Goal: Task Accomplishment & Management: Complete application form

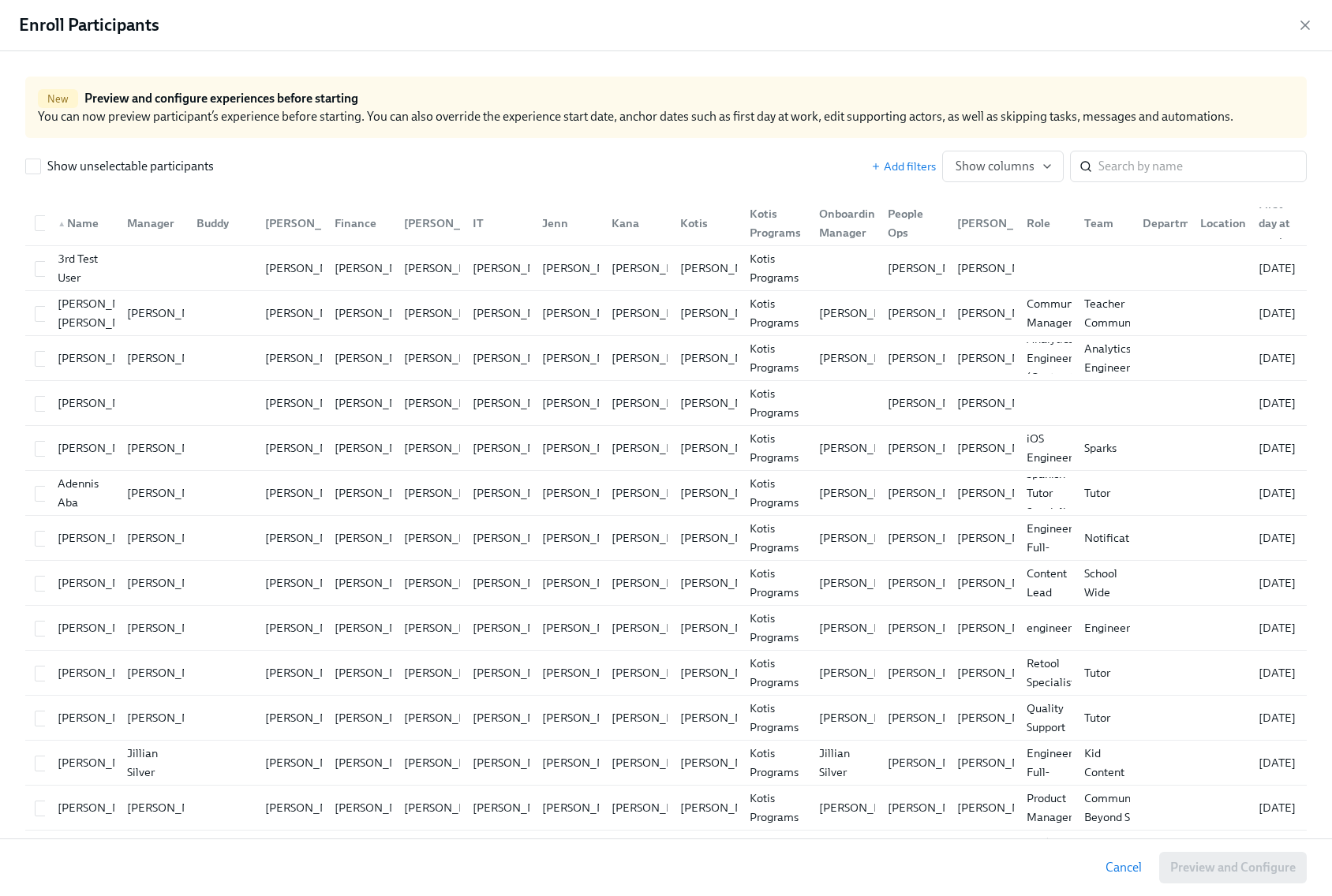
scroll to position [0, 35653]
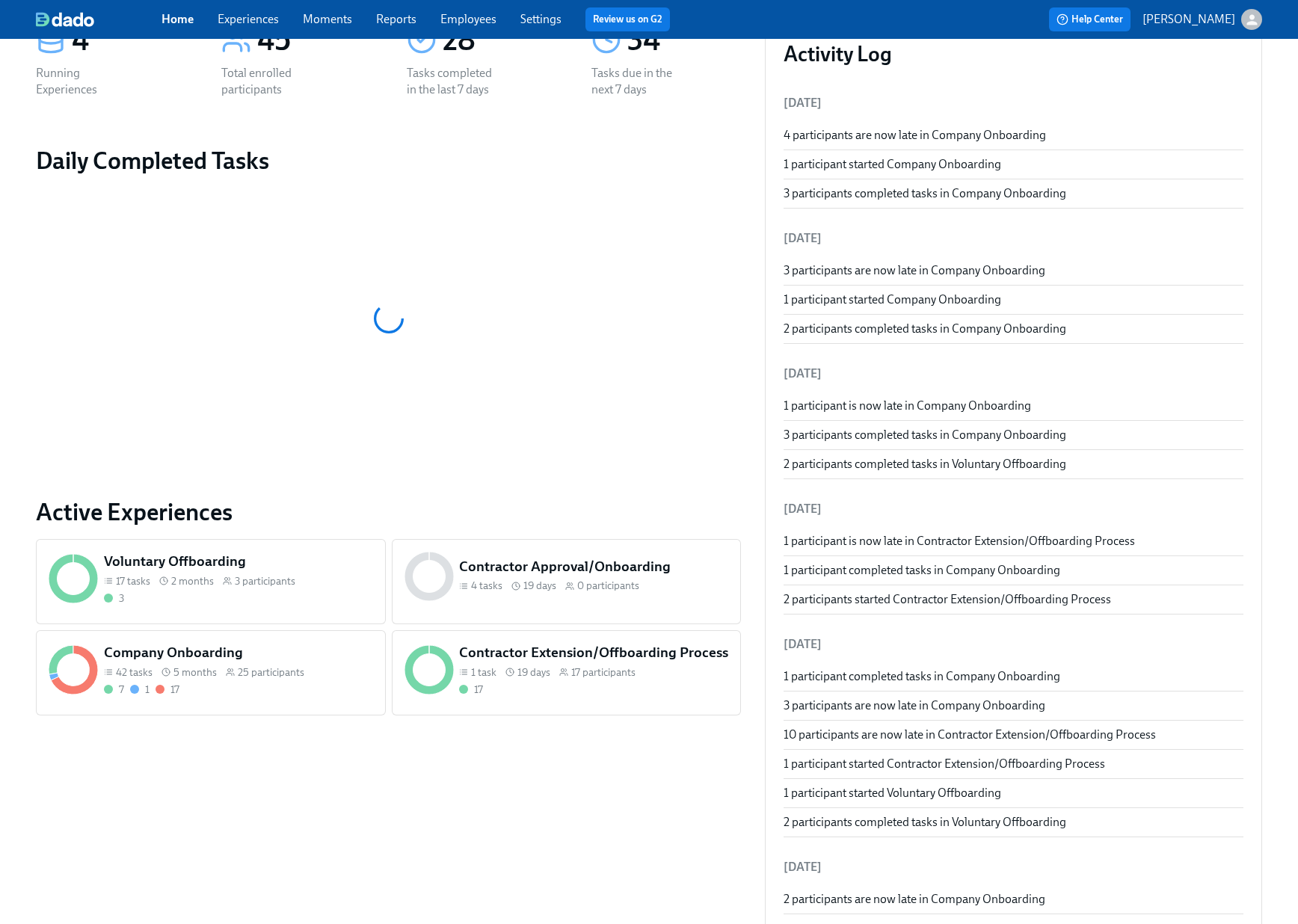
scroll to position [116, 0]
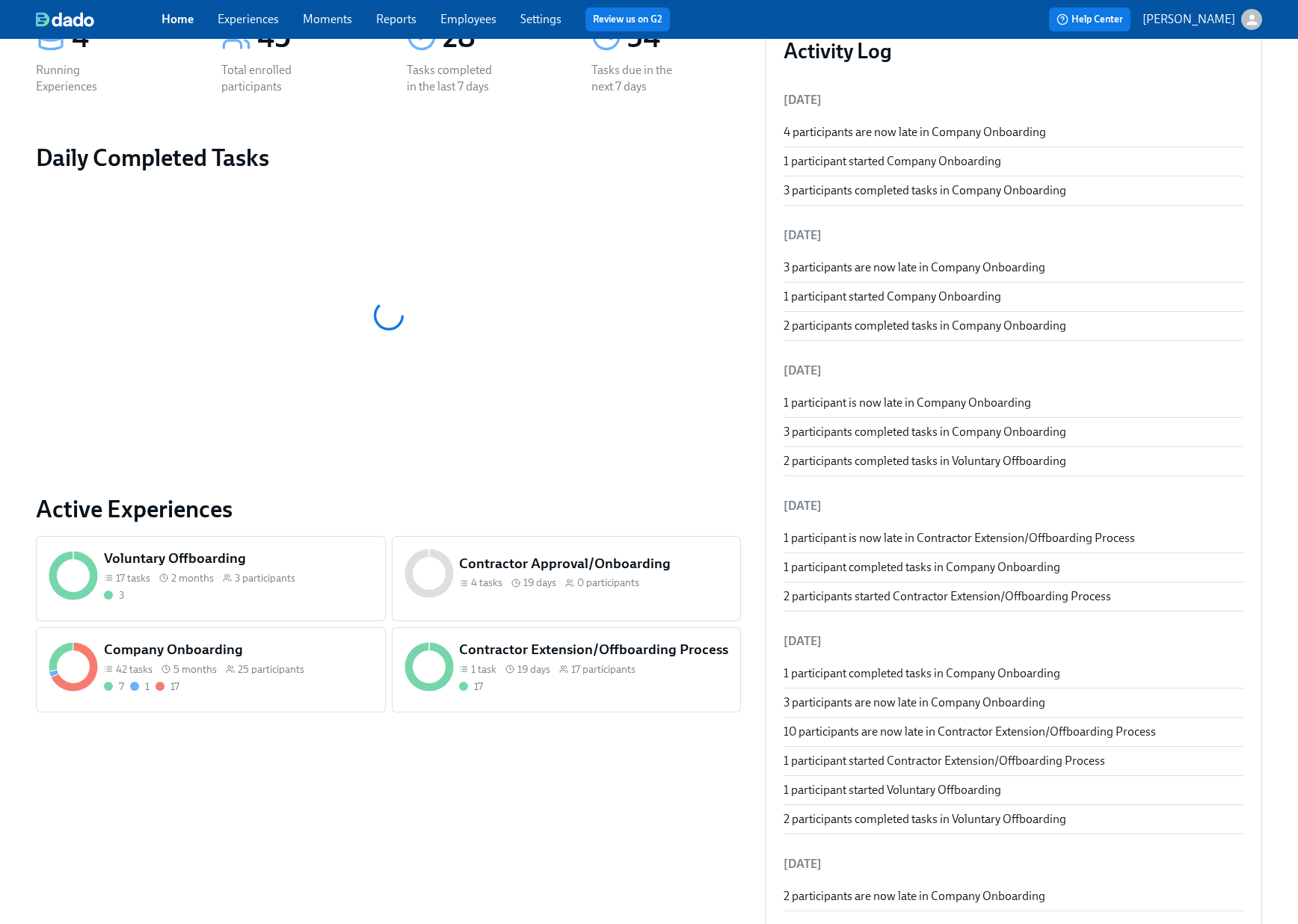
click at [240, 690] on div "7 1 17" at bounding box center [239, 686] width 270 height 14
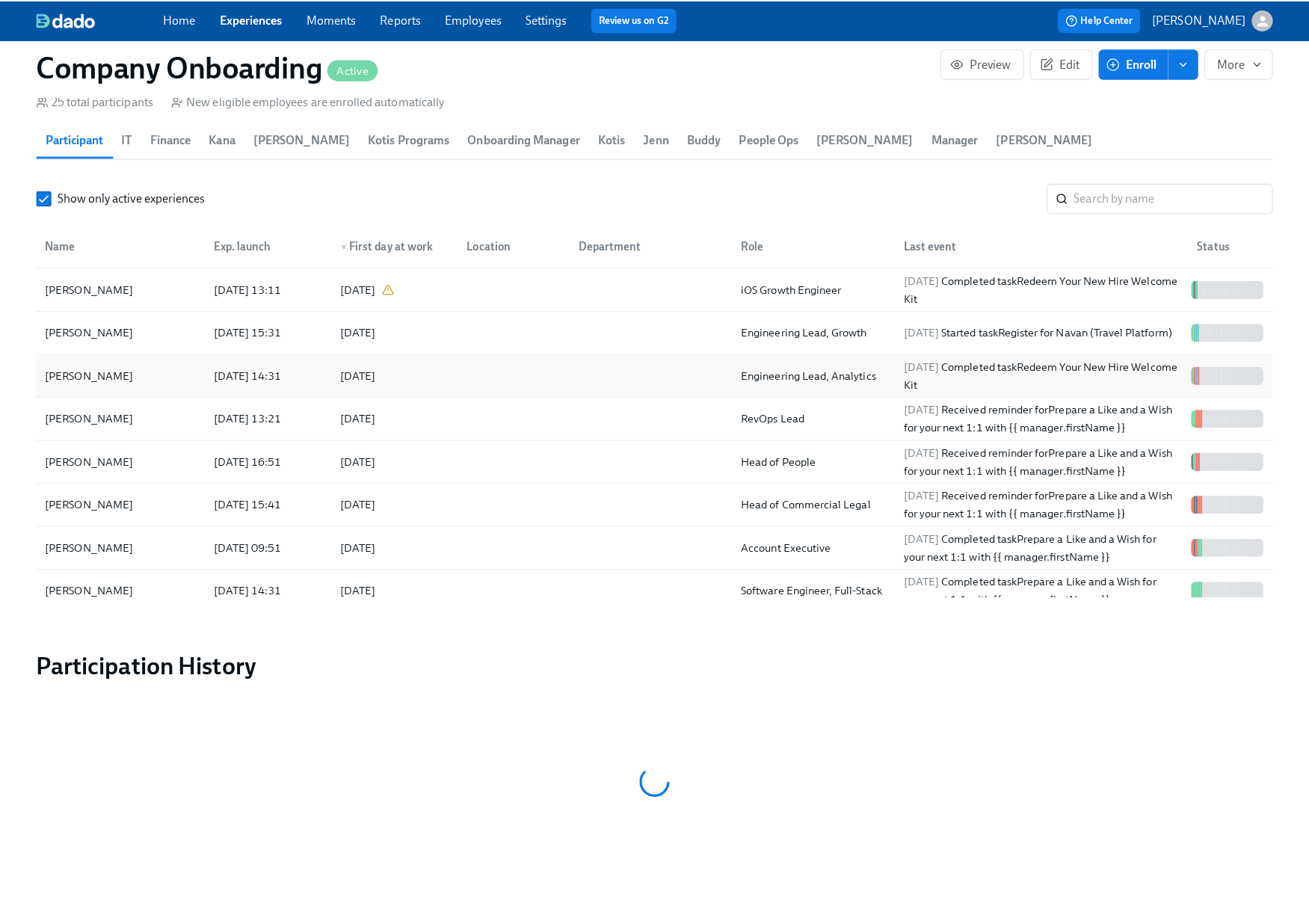
scroll to position [1884, 0]
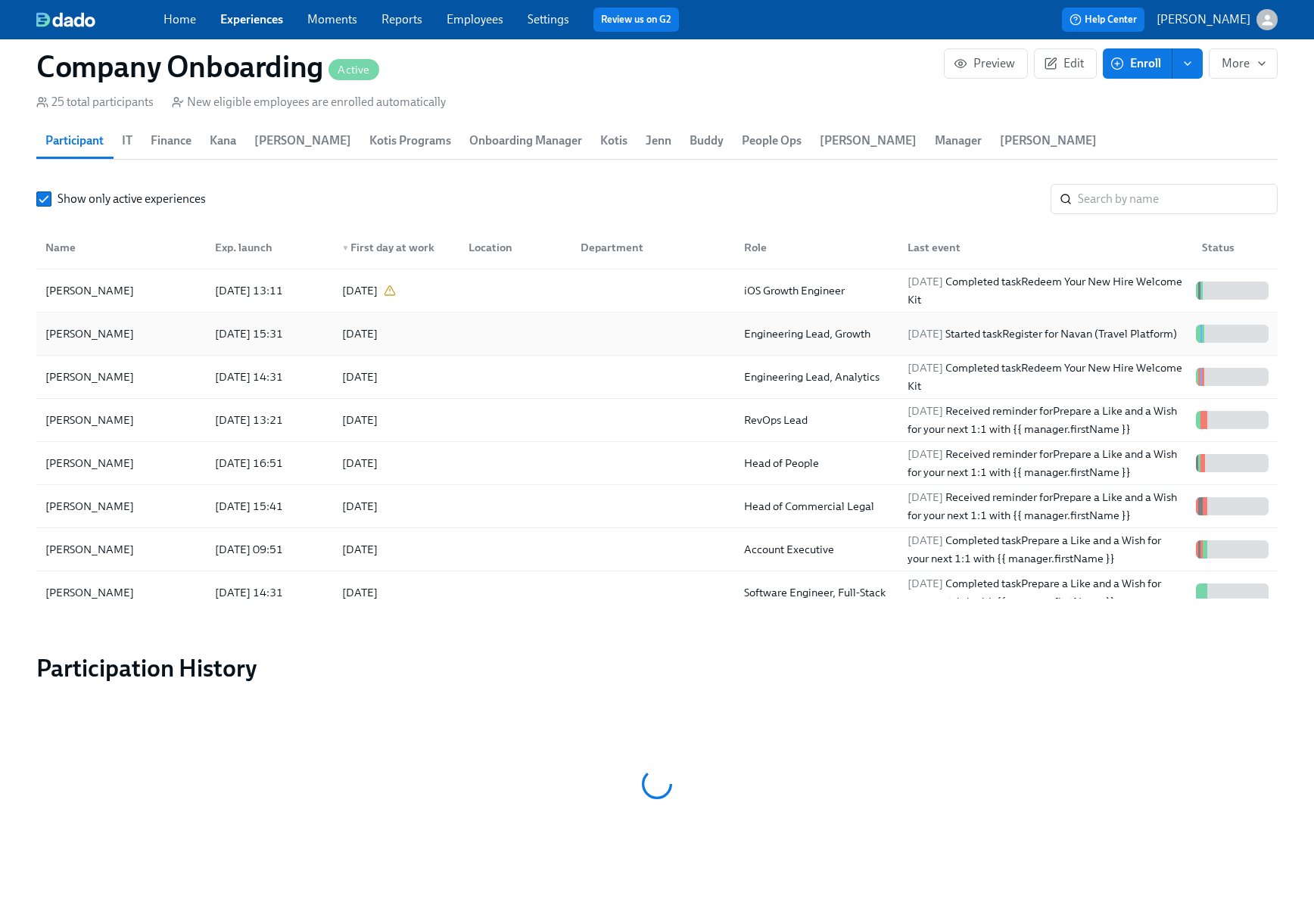
click at [648, 318] on div at bounding box center [650, 334] width 163 height 30
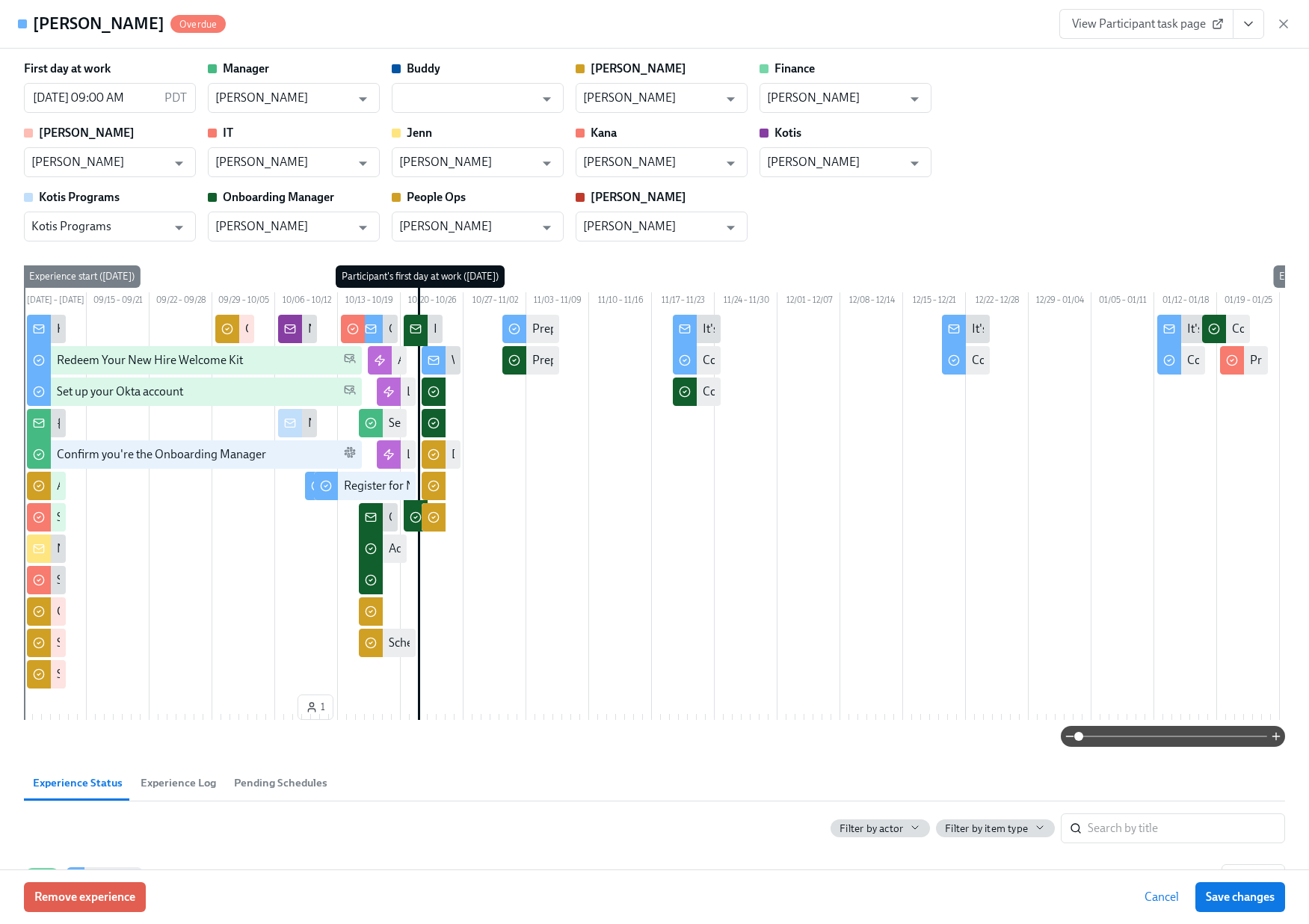
click at [1252, 33] on button "View task page" at bounding box center [1248, 24] width 32 height 30
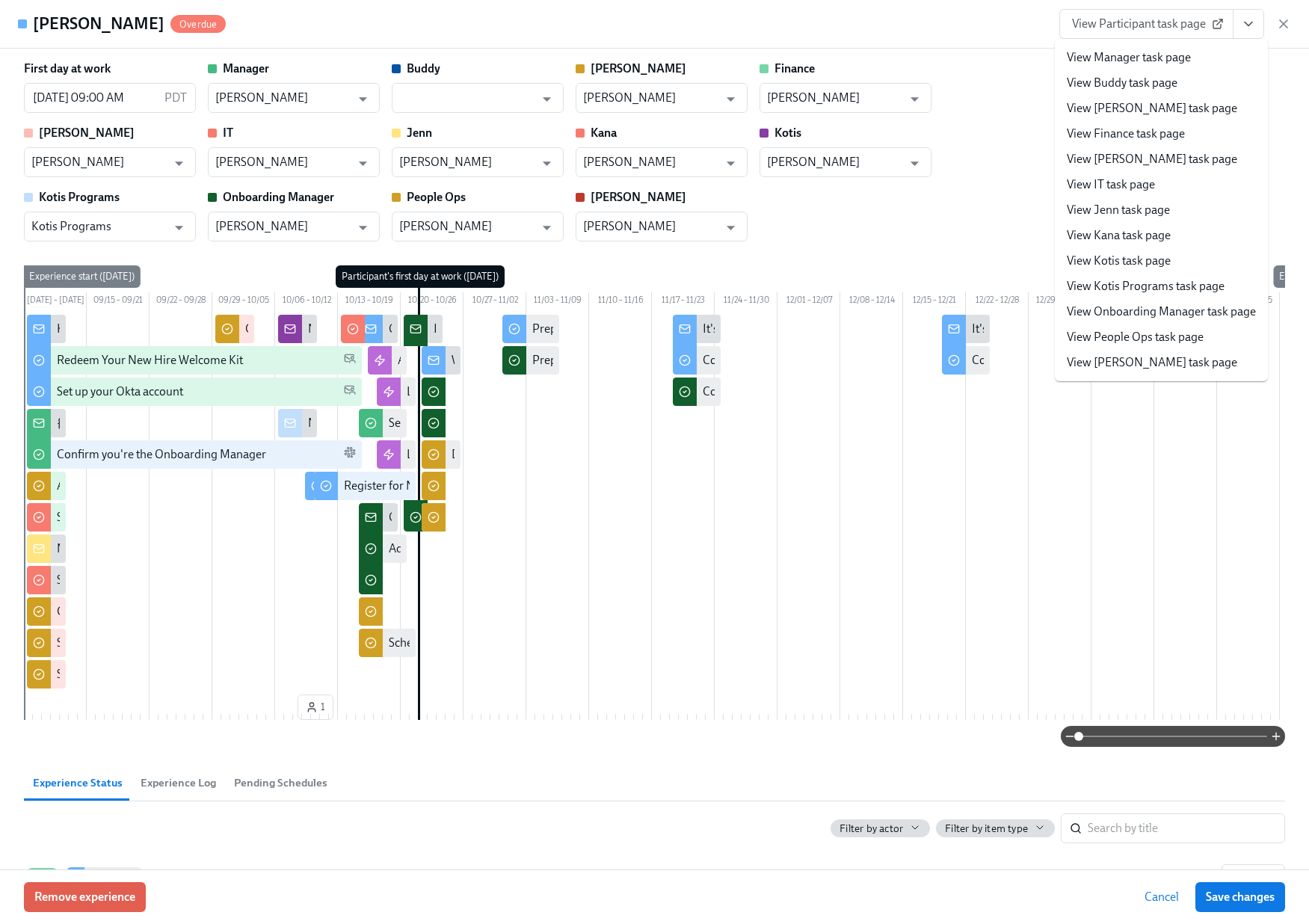
click at [1156, 341] on link "View People Ops task page" at bounding box center [1135, 337] width 136 height 17
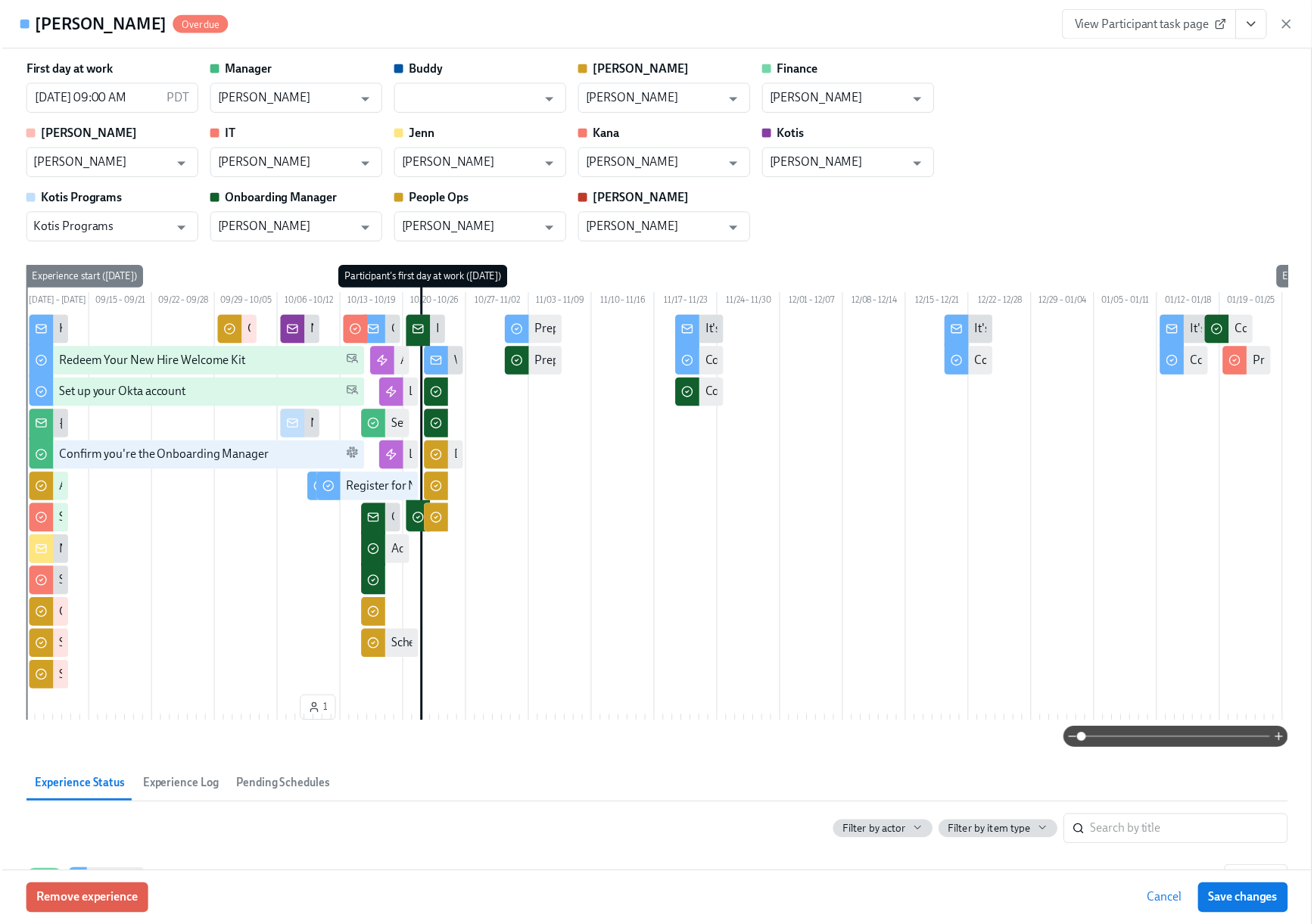
scroll to position [0, 34154]
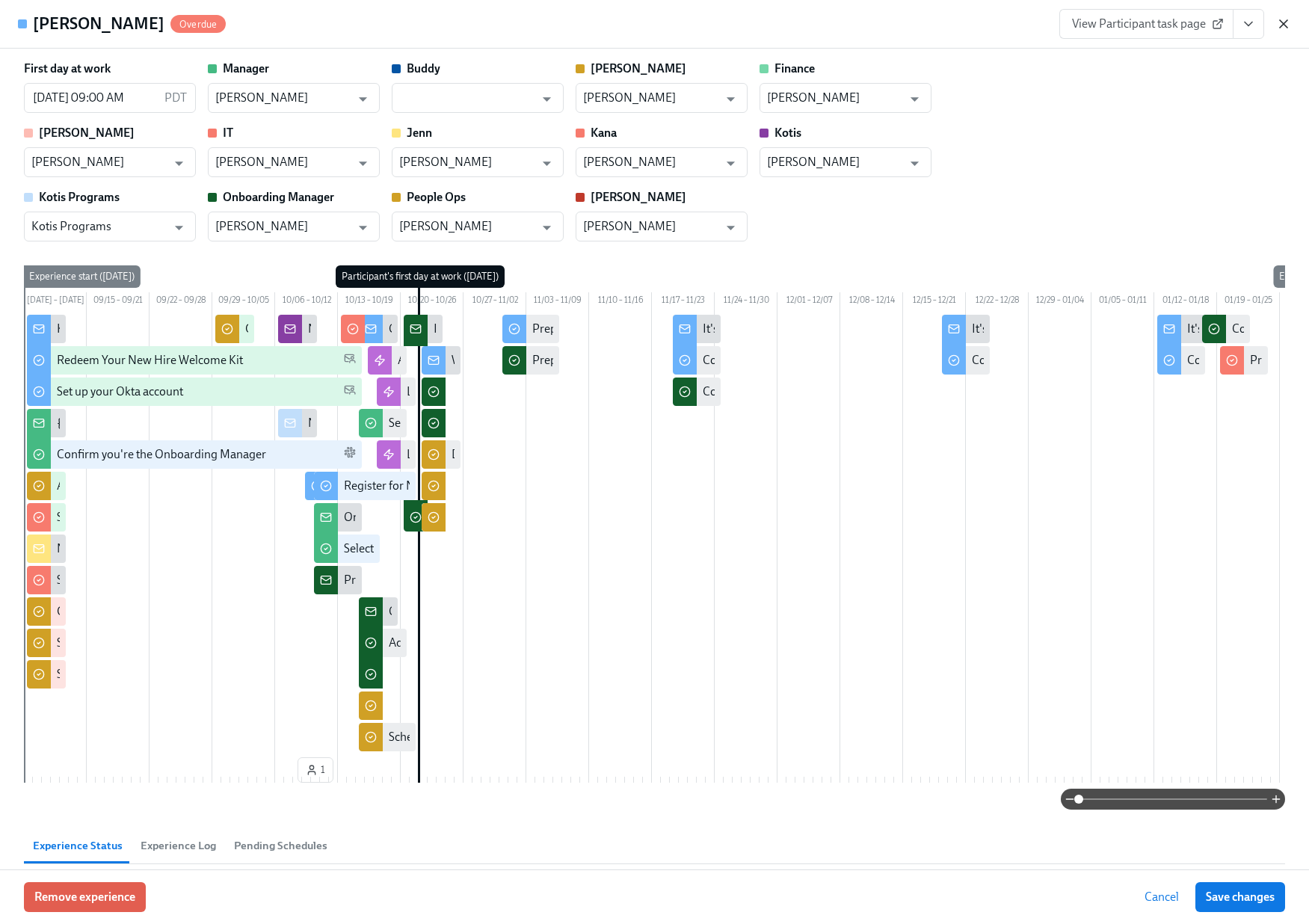
click at [1281, 27] on icon "button" at bounding box center [1283, 24] width 15 height 15
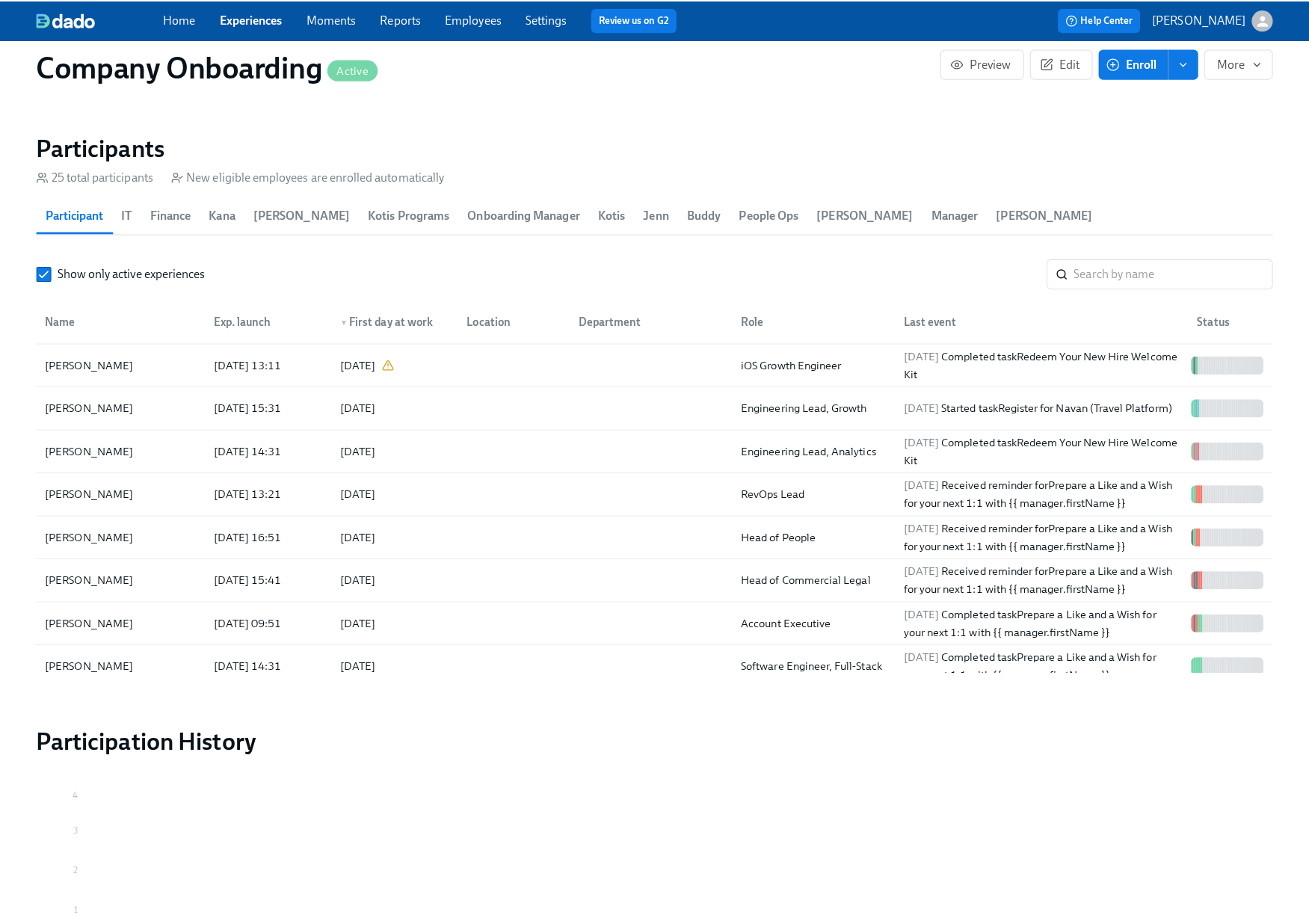
scroll to position [1806, 0]
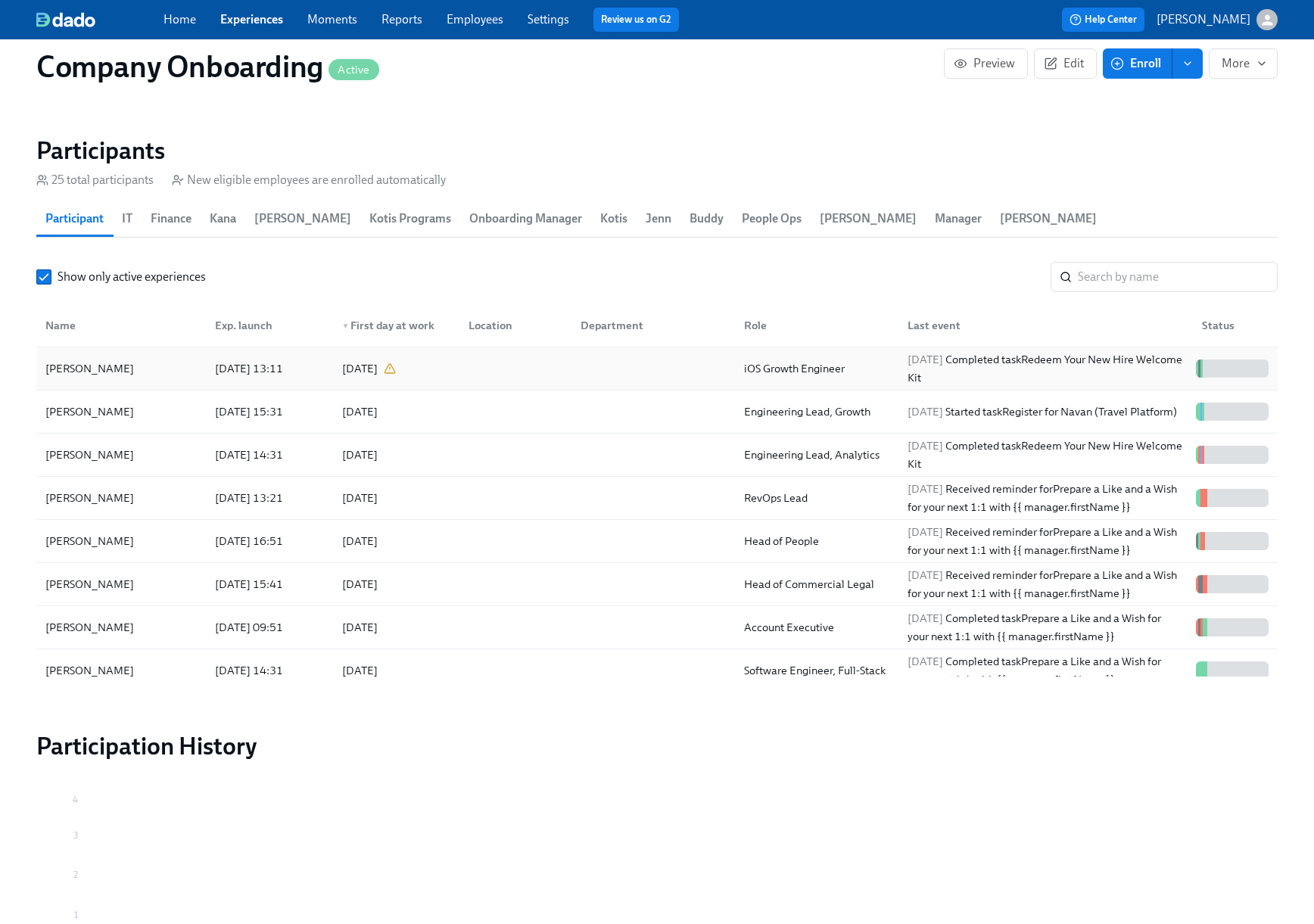
click at [199, 354] on div "[PERSON_NAME]" at bounding box center [121, 369] width 163 height 30
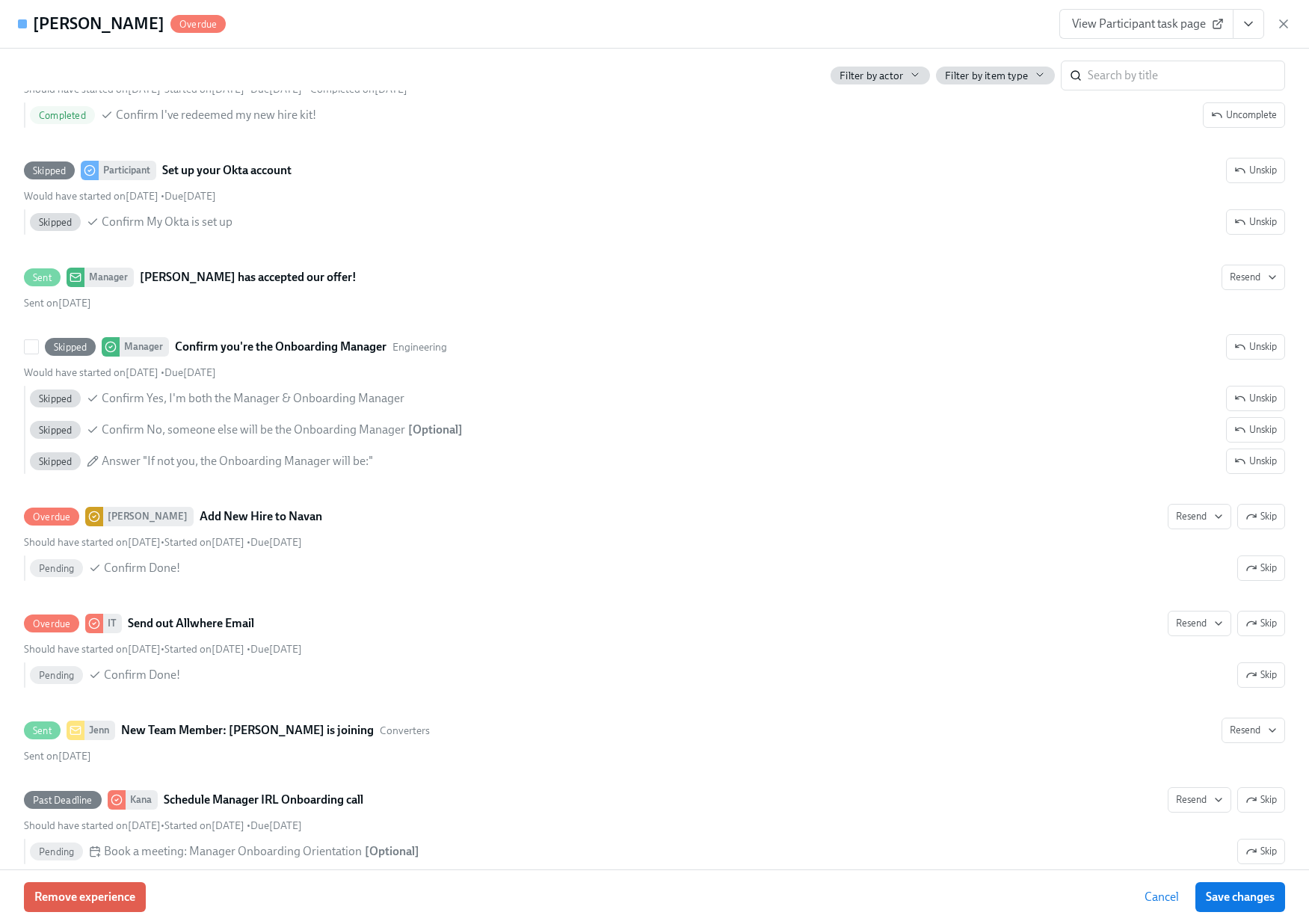
scroll to position [1038, 0]
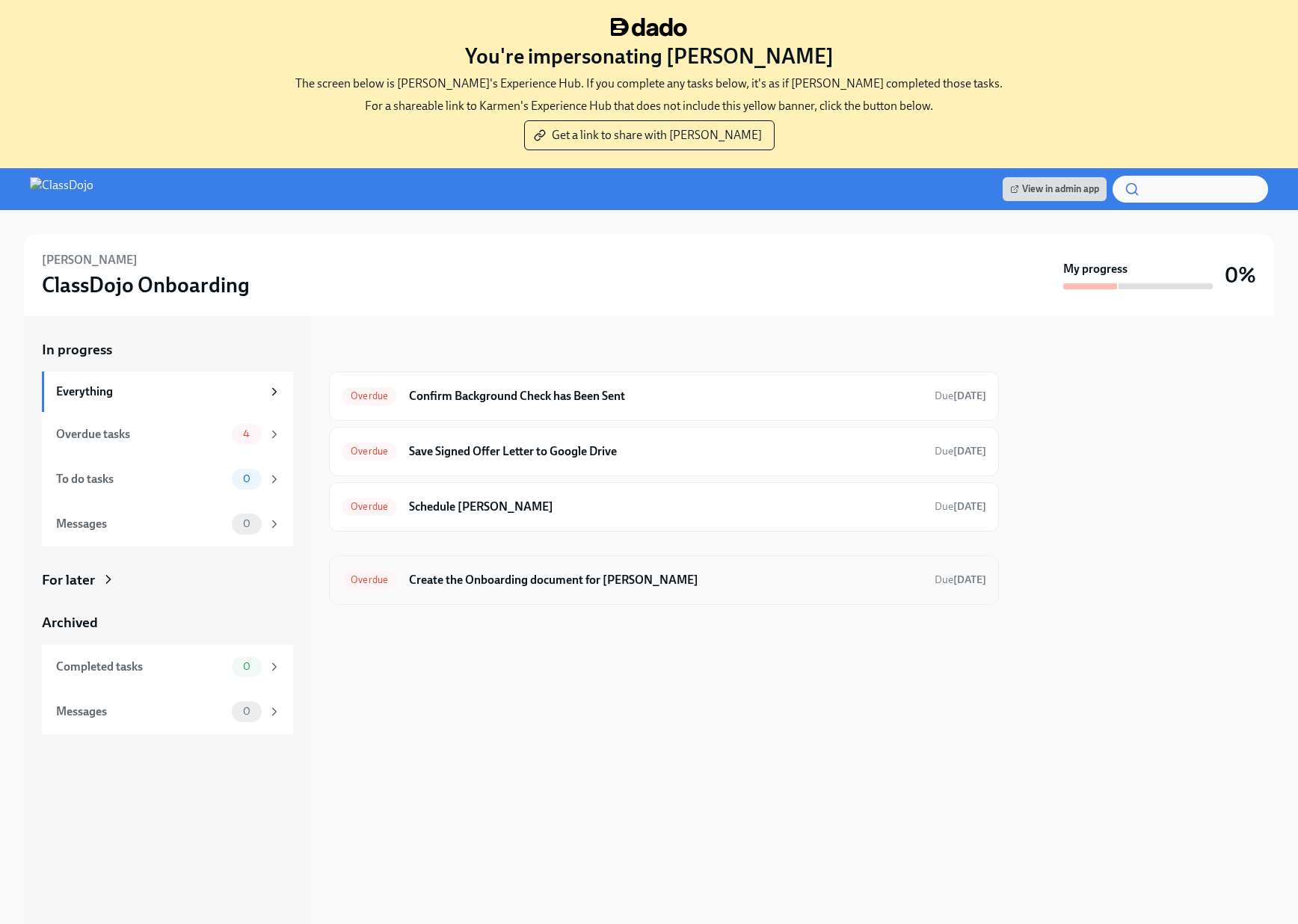
click at [700, 581] on h6 "Create the Onboarding document for Young Kim" at bounding box center [666, 581] width 513 height 17
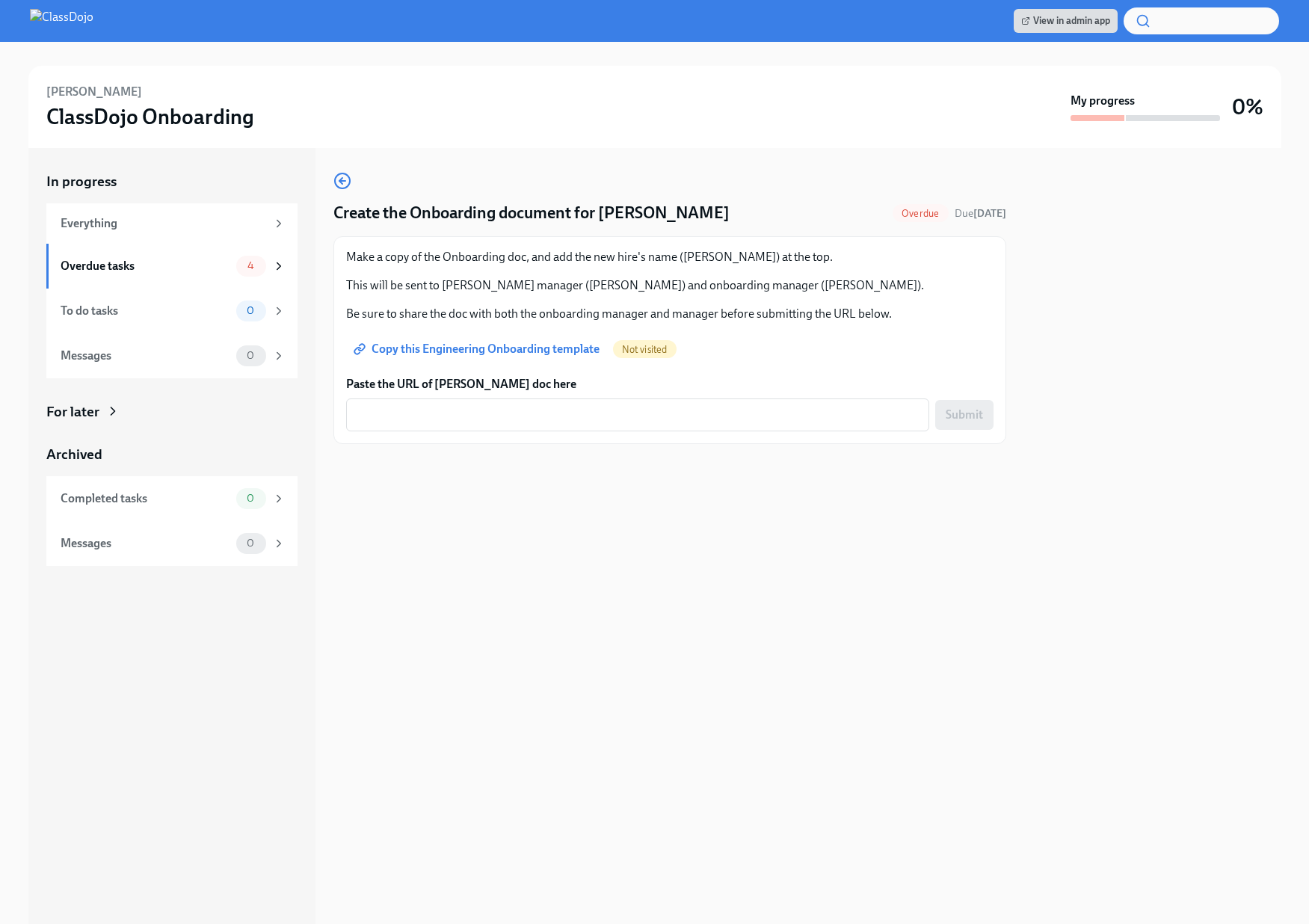
click at [566, 345] on span "Copy this Engineering Onboarding template" at bounding box center [478, 349] width 243 height 15
click at [534, 402] on div "x ​" at bounding box center [637, 415] width 583 height 33
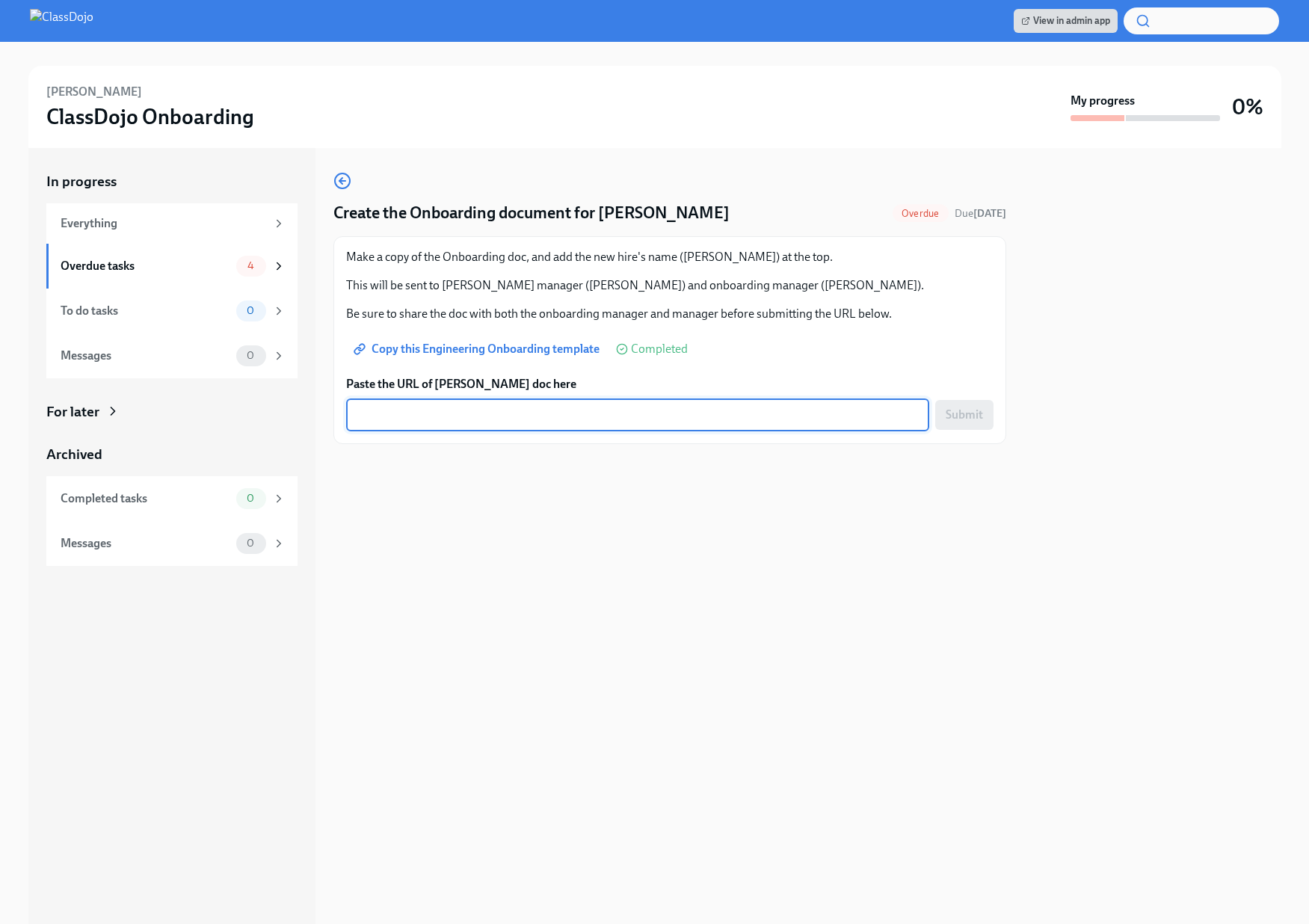
paste textarea "https://docs.google.com/document/d/1j1M4nWHlUNyEAiw_lbKlcSOVEJSfv3CGb0eiRzsTD0U…"
type textarea "https://docs.google.com/document/d/1j1M4nWHlUNyEAiw_lbKlcSOVEJSfv3CGb0eiRzsTD0U…"
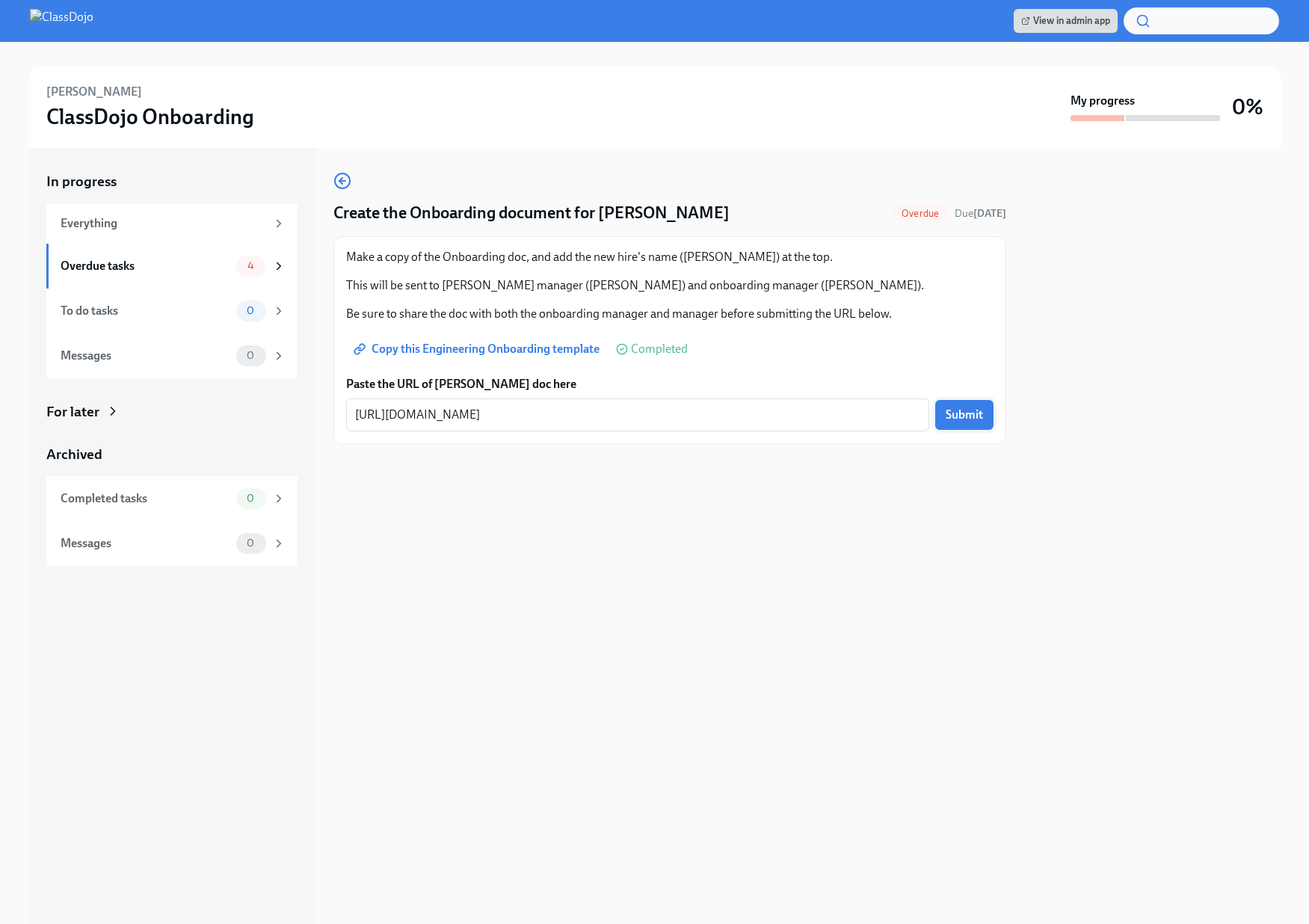
click at [975, 420] on span "Submit" at bounding box center [964, 415] width 37 height 15
